Goal: Task Accomplishment & Management: Manage account settings

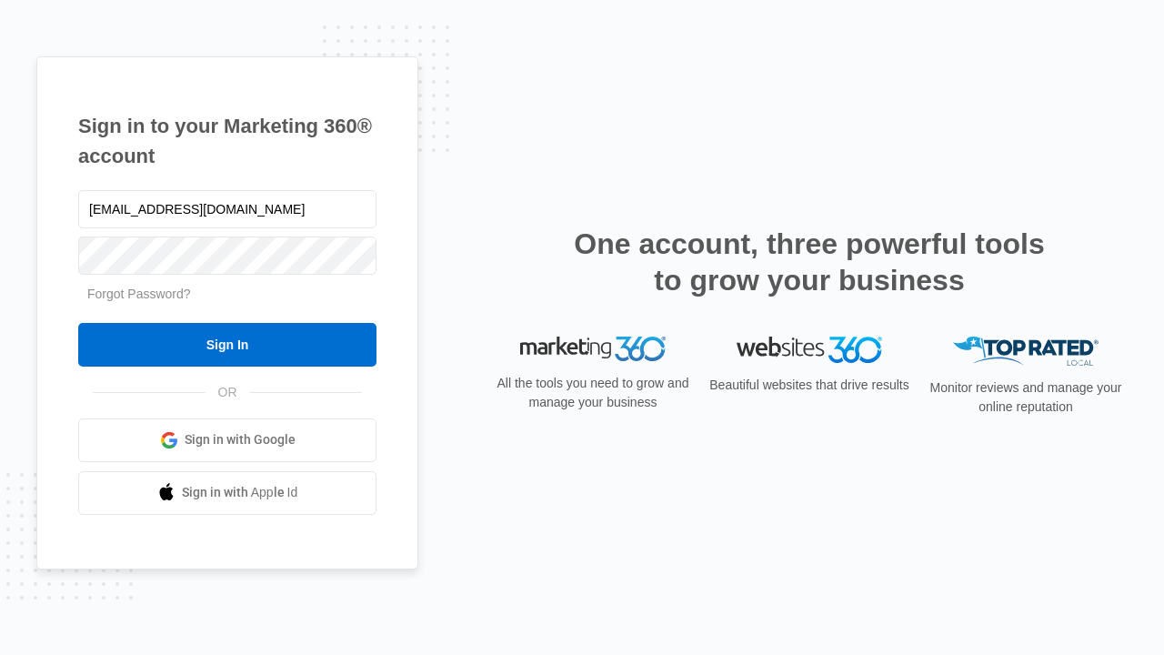
type input "[EMAIL_ADDRESS][DOMAIN_NAME]"
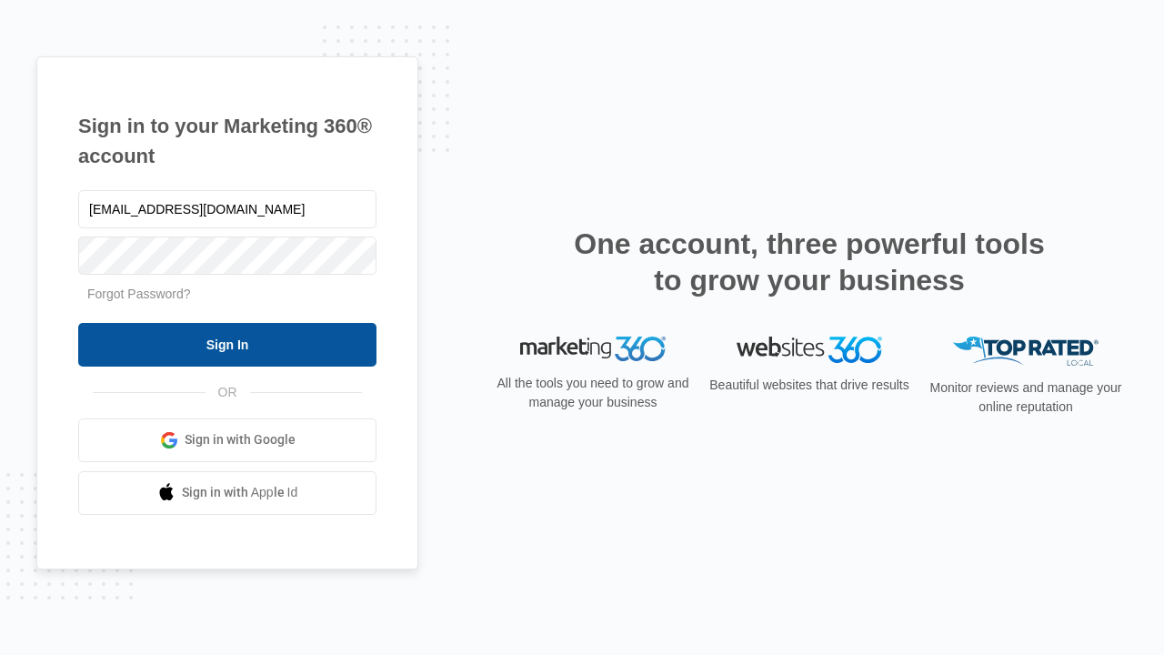
click at [227, 344] on input "Sign In" at bounding box center [227, 345] width 298 height 44
